Goal: Task Accomplishment & Management: Use online tool/utility

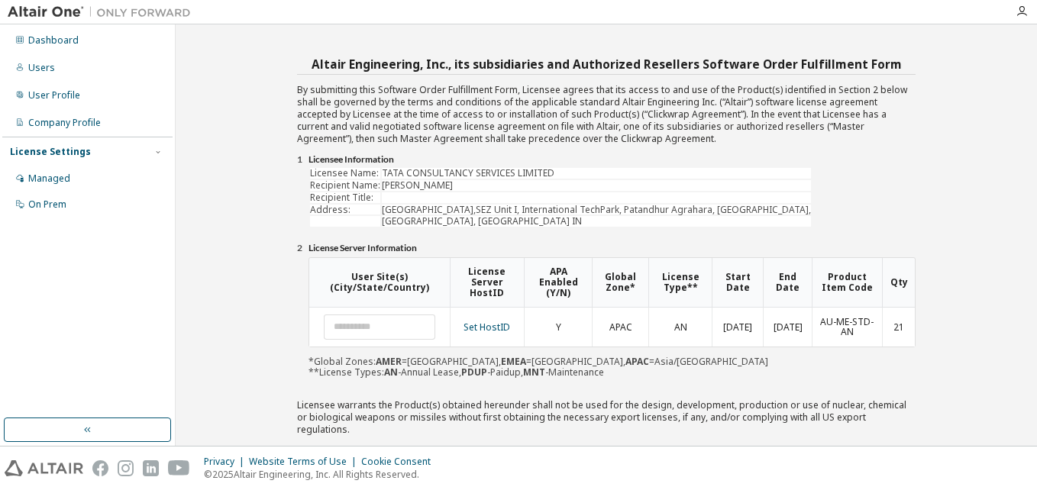
scroll to position [72, 0]
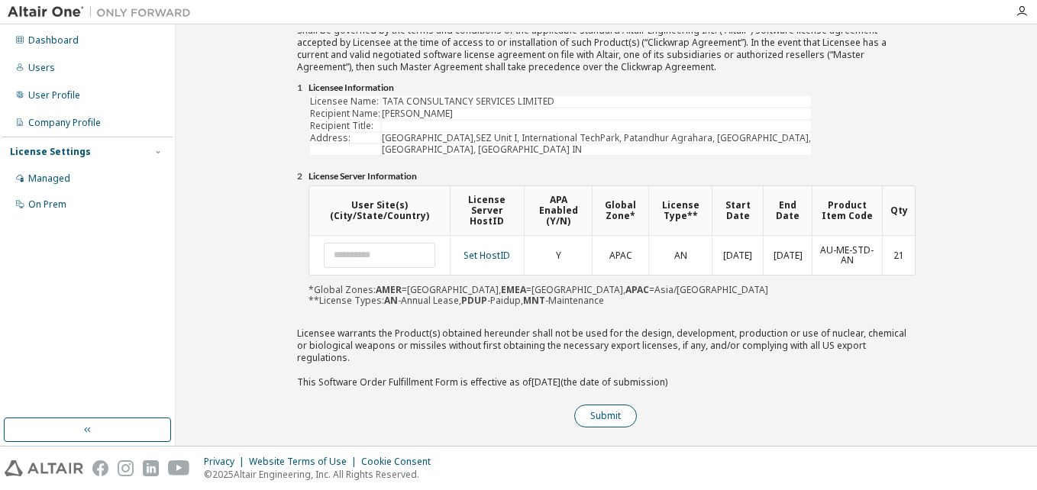
click at [604, 406] on button "Submit" at bounding box center [605, 416] width 63 height 23
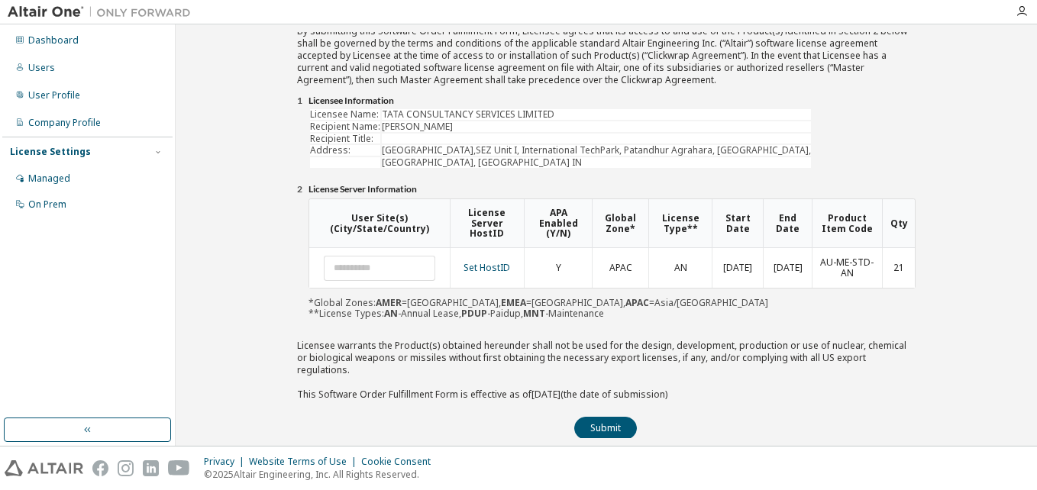
scroll to position [111, 0]
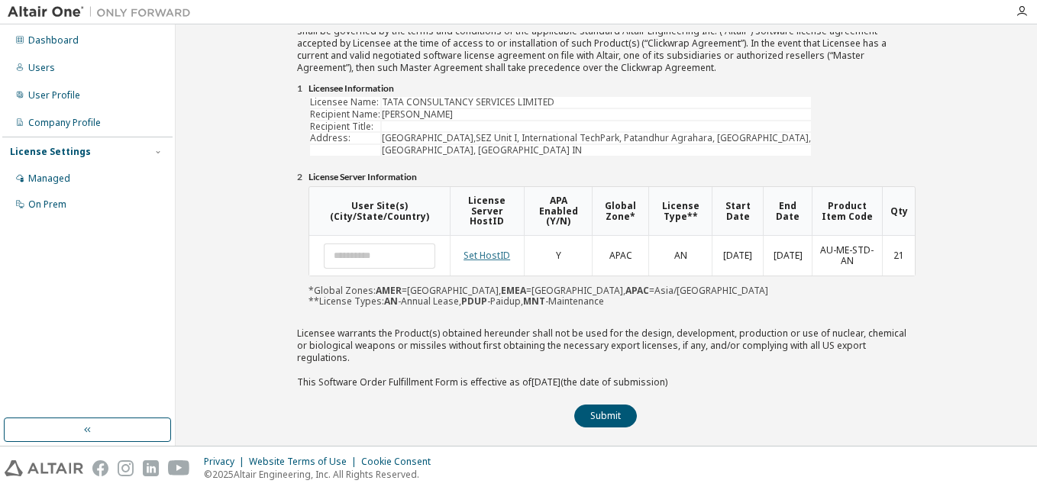
click at [495, 257] on link "Set HostID" at bounding box center [486, 255] width 47 height 13
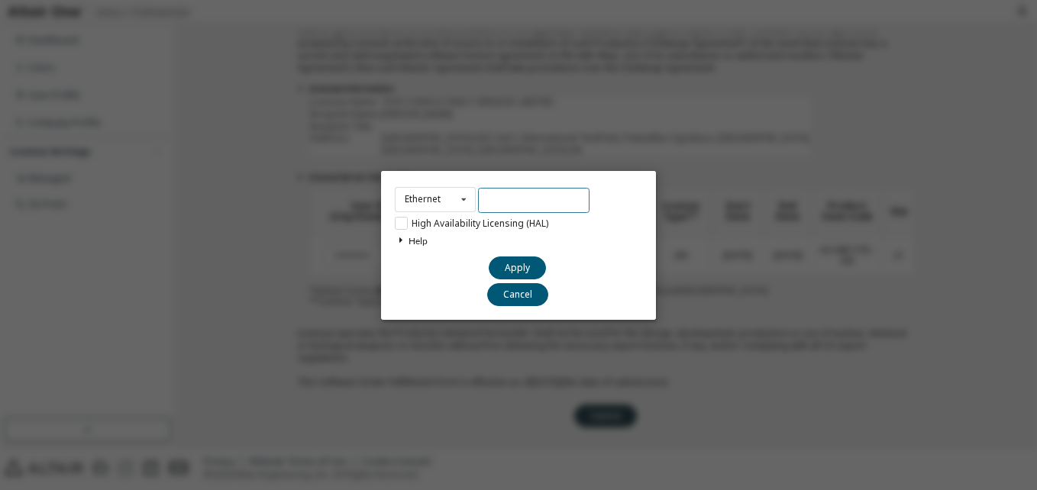
click at [518, 199] on input "text" at bounding box center [533, 200] width 111 height 25
click at [401, 240] on icon at bounding box center [400, 240] width 11 height 9
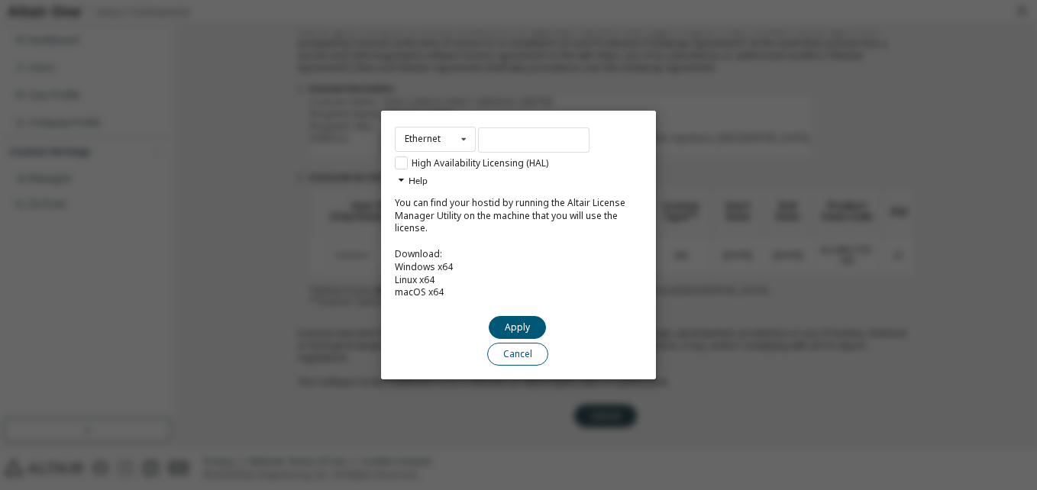
click at [523, 357] on button "Cancel" at bounding box center [517, 354] width 61 height 23
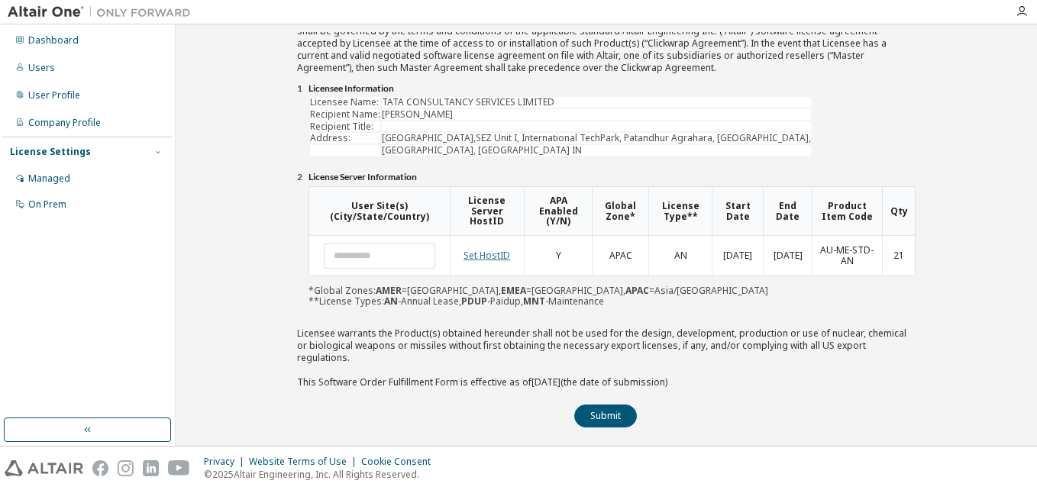
click at [499, 260] on link "Set HostID" at bounding box center [486, 255] width 47 height 13
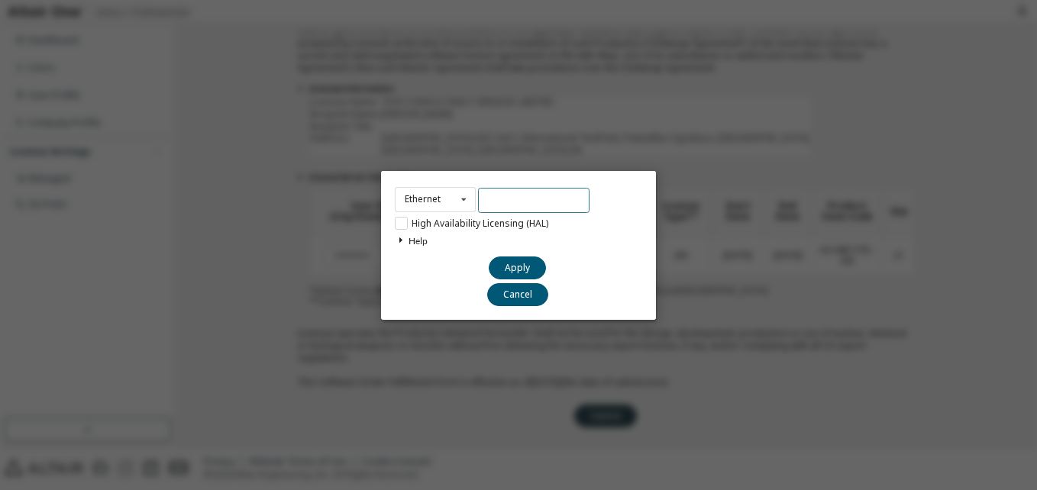
click at [492, 199] on input "text" at bounding box center [533, 200] width 111 height 25
click at [465, 201] on icon at bounding box center [463, 200] width 19 height 24
click at [793, 232] on div "Ethernet Ethernet Dongle HardDisk Long High Availability Licensing (HAL) Help Y…" at bounding box center [518, 245] width 1037 height 490
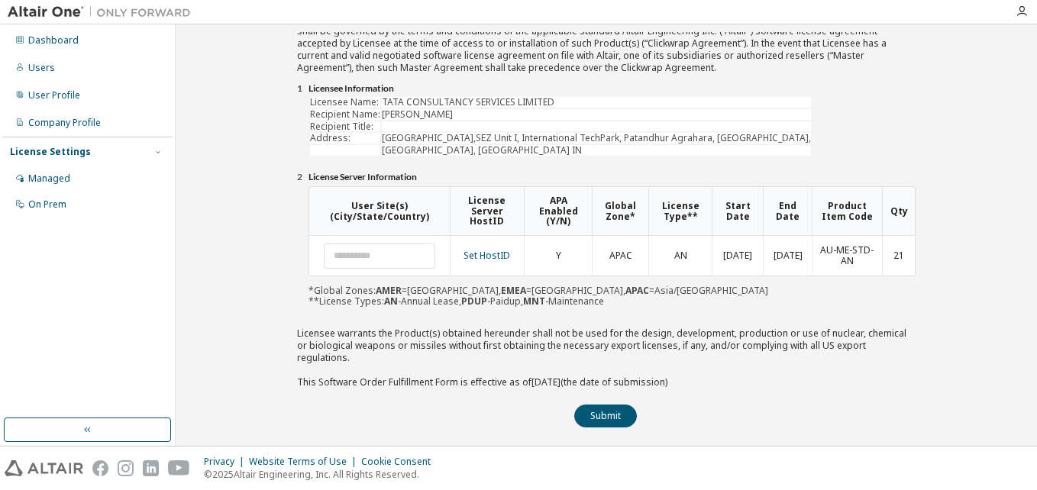
click at [672, 290] on div "User Site(s) (City/State/Country) License Server HostID APA Enabled (Y/N) Globa…" at bounding box center [611, 246] width 607 height 121
click at [499, 254] on link "Set HostID" at bounding box center [486, 255] width 47 height 13
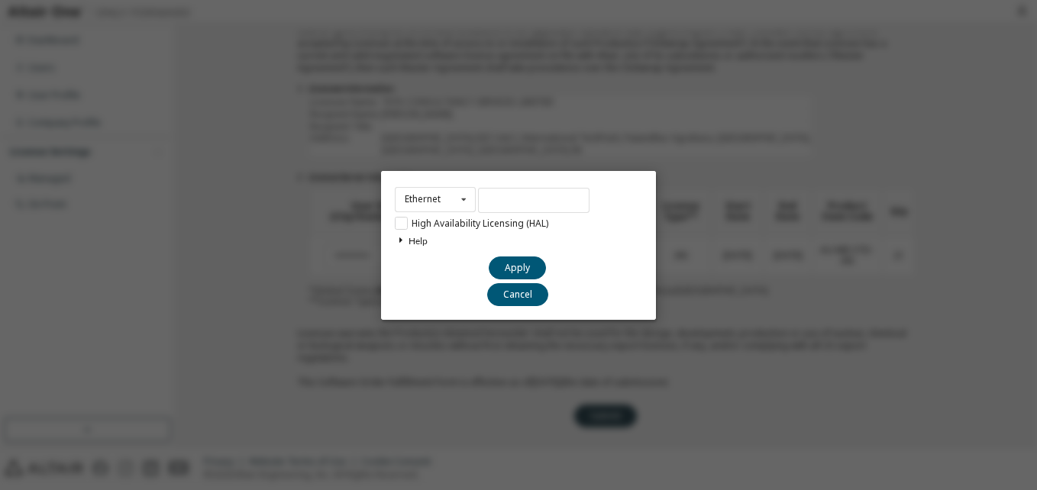
click at [401, 240] on icon at bounding box center [400, 240] width 11 height 9
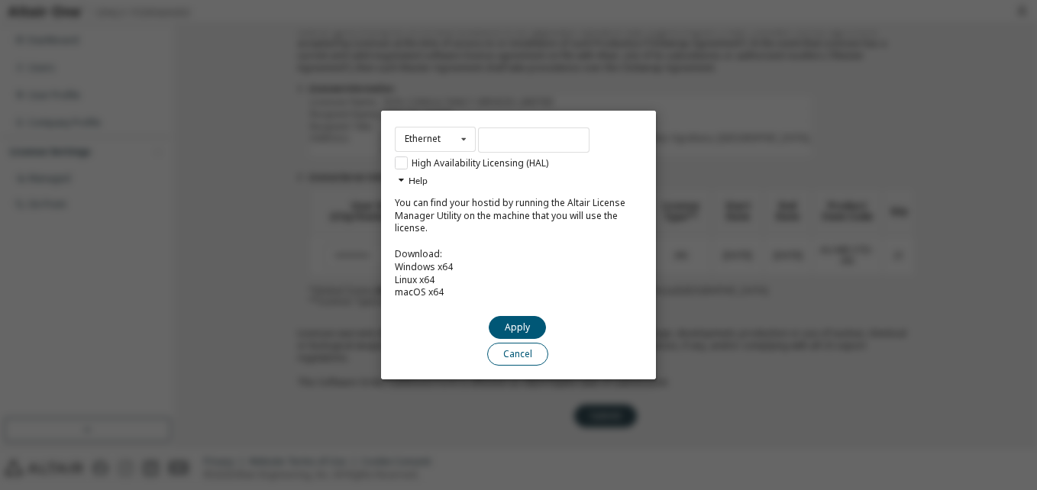
click at [525, 360] on button "Cancel" at bounding box center [517, 354] width 61 height 23
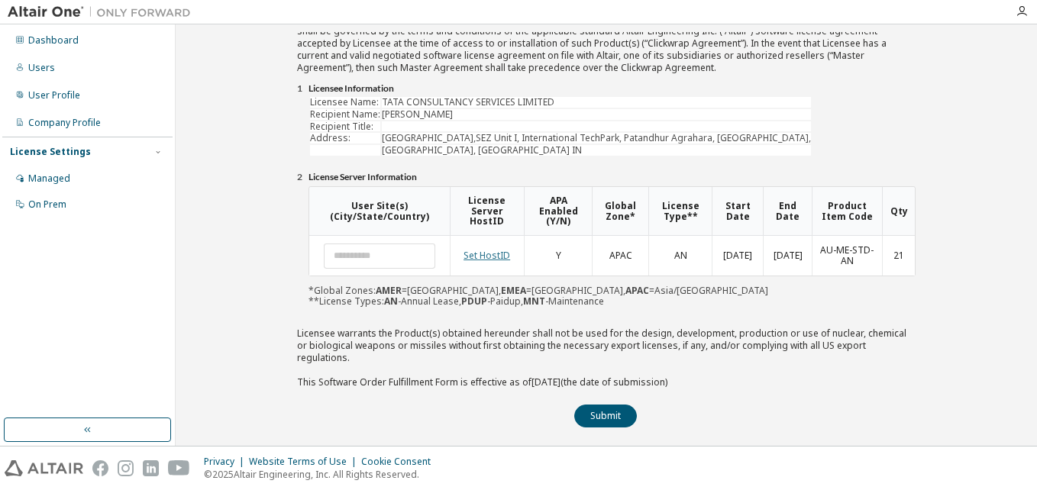
click at [498, 255] on link "Set HostID" at bounding box center [486, 255] width 47 height 13
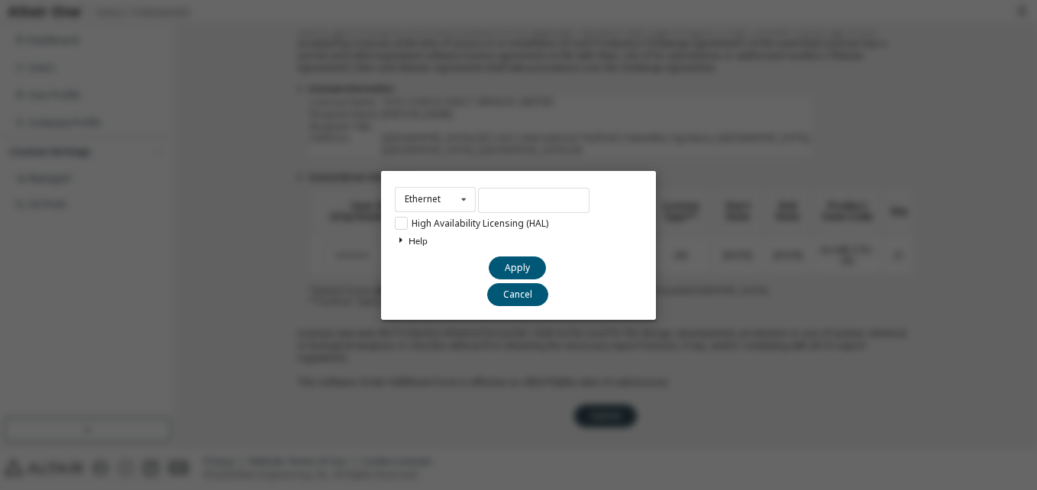
click at [502, 182] on div "Ethernet Ethernet Dongle HardDisk Long High Availability Licensing (HAL) Help Y…" at bounding box center [518, 245] width 275 height 149
click at [504, 208] on input "text" at bounding box center [533, 200] width 111 height 25
paste input "**********"
type input "**********"
click at [520, 266] on button "Apply" at bounding box center [517, 267] width 57 height 23
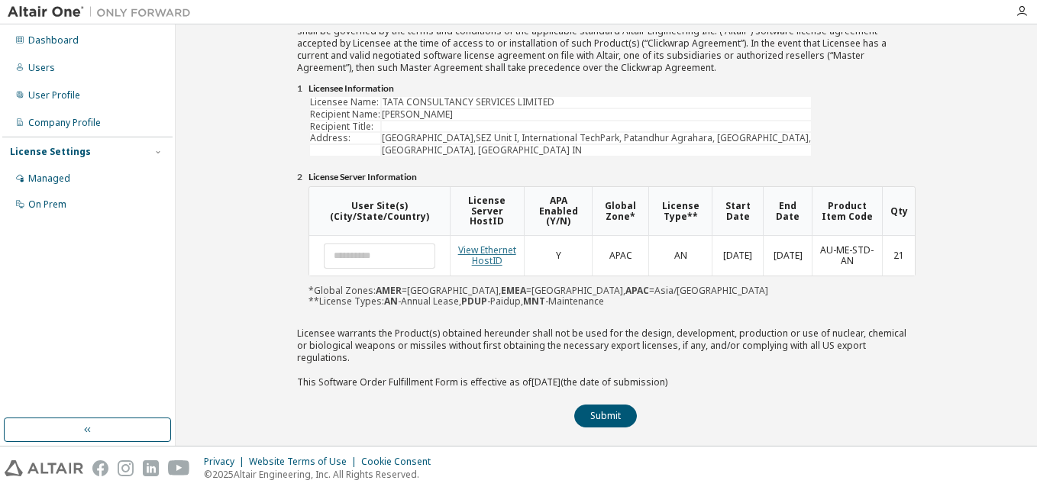
click at [474, 250] on link "View Ethernet HostID" at bounding box center [487, 256] width 58 height 24
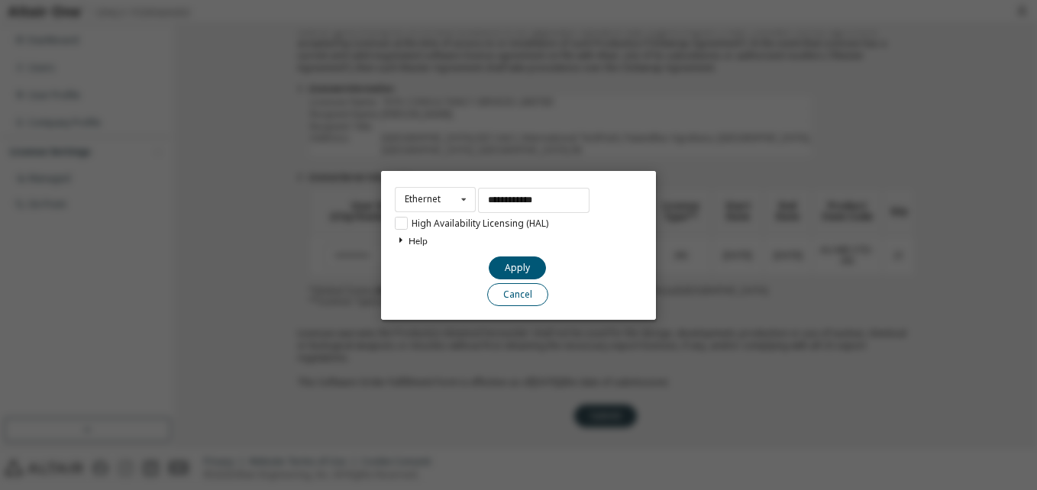
click at [509, 300] on button "Cancel" at bounding box center [517, 293] width 61 height 23
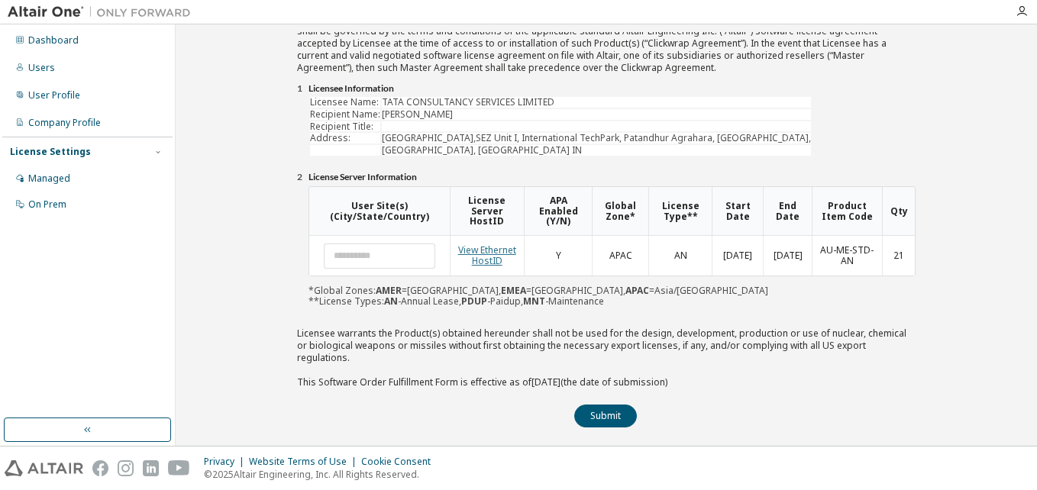
click at [501, 253] on link "View Ethernet HostID" at bounding box center [487, 256] width 58 height 24
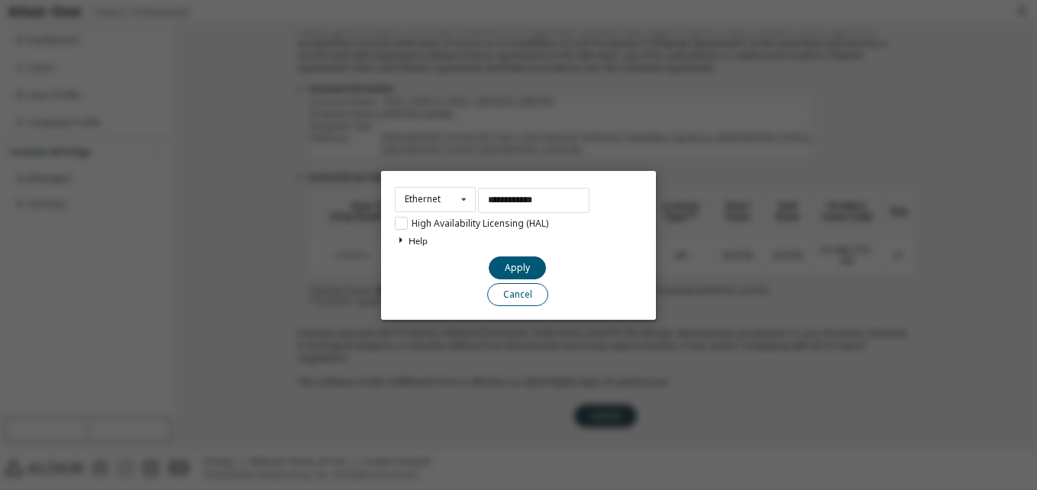
click at [518, 297] on button "Cancel" at bounding box center [517, 293] width 61 height 23
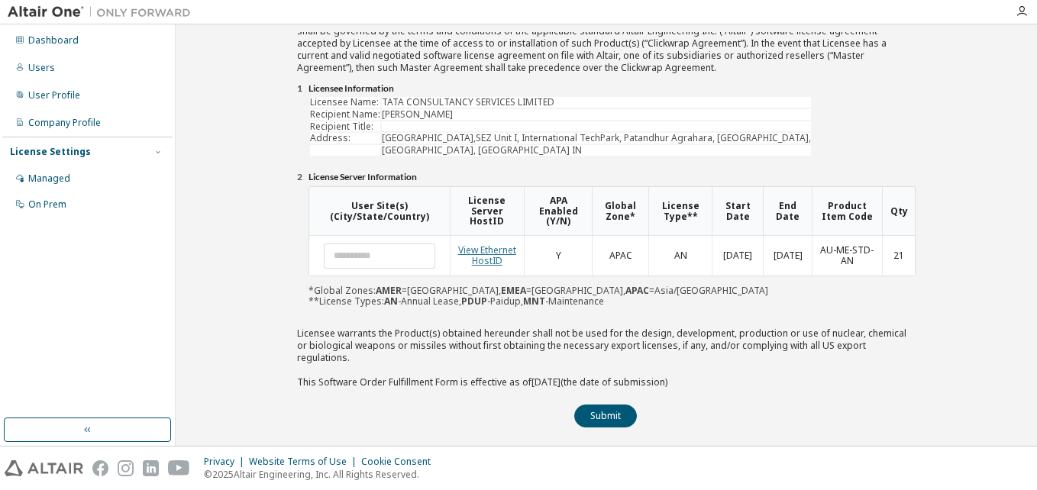
click at [483, 254] on link "View Ethernet HostID" at bounding box center [487, 256] width 58 height 24
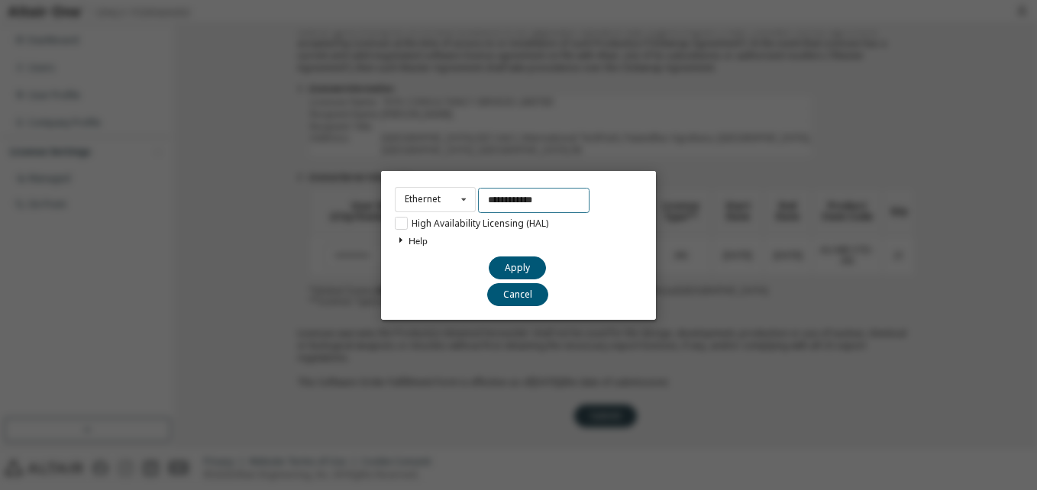
click at [489, 203] on input "**********" at bounding box center [533, 200] width 111 height 25
drag, startPoint x: 489, startPoint y: 203, endPoint x: 546, endPoint y: 203, distance: 56.5
click at [546, 203] on input "**********" at bounding box center [533, 200] width 111 height 25
click at [518, 266] on button "Apply" at bounding box center [517, 267] width 57 height 23
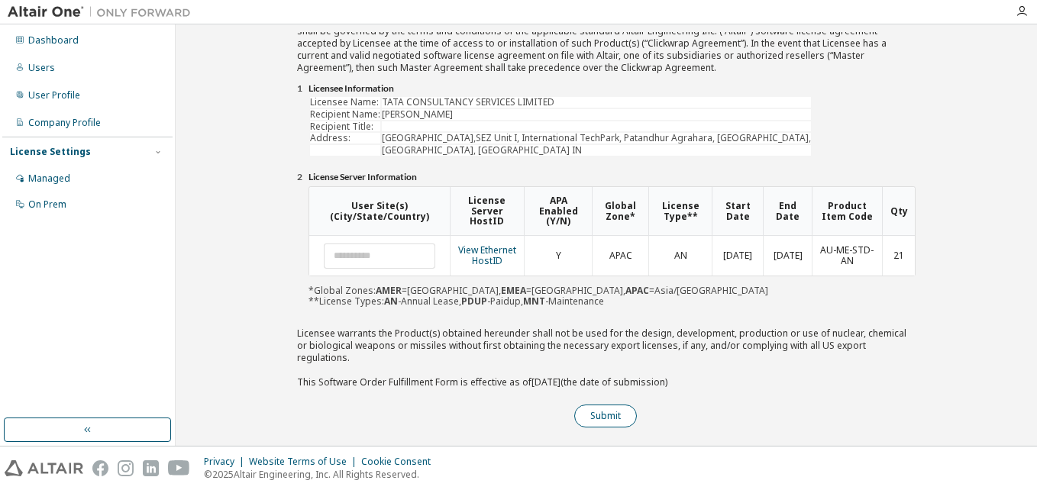
click at [605, 405] on button "Submit" at bounding box center [605, 416] width 63 height 23
